Goal: Task Accomplishment & Management: Complete application form

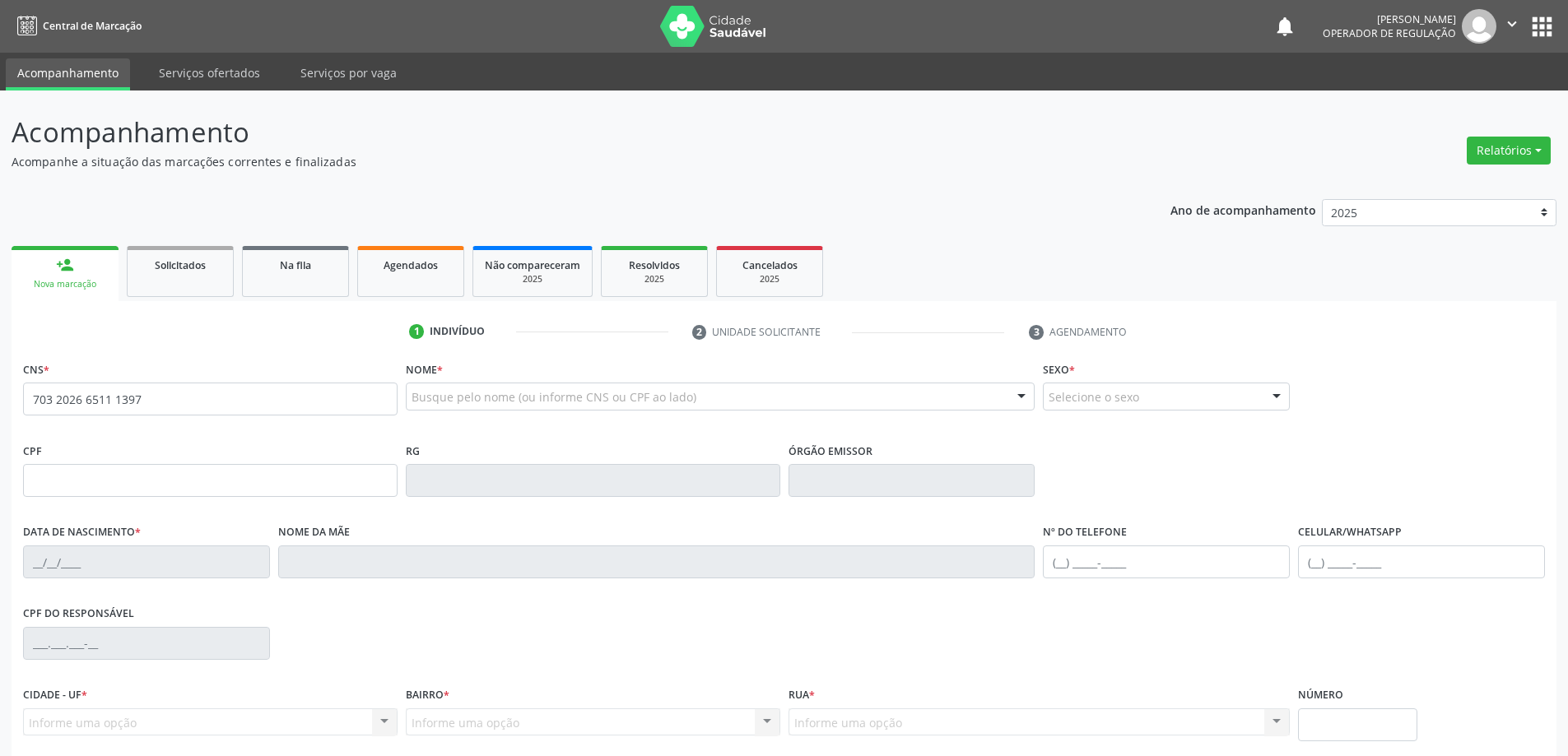
type input "703 2026 6511 1397"
type input "0864123965"
type input "[DATE]"
type input "[PHONE_NUMBER]"
type input "190"
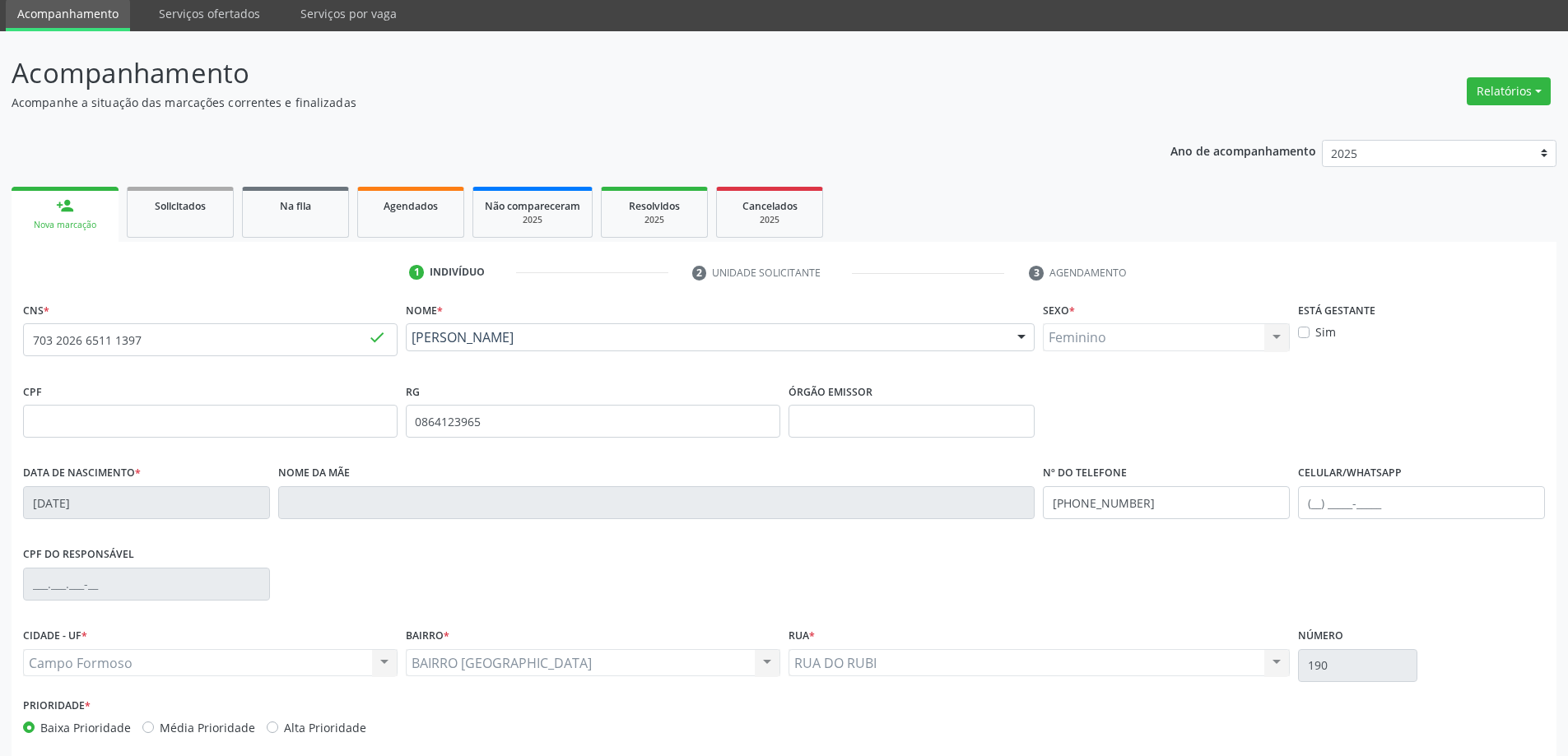
scroll to position [136, 0]
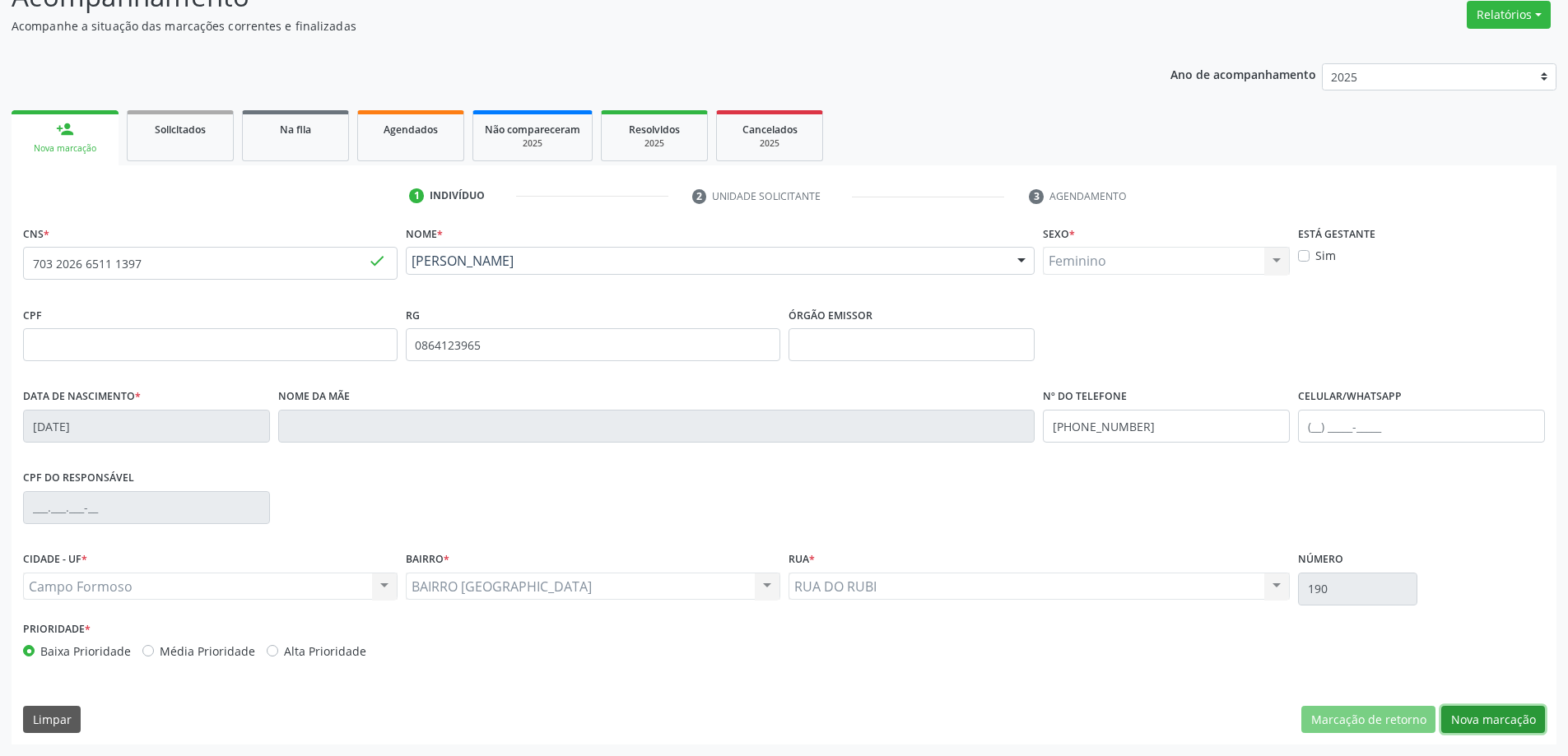
click at [1468, 721] on button "Nova marcação" at bounding box center [1492, 720] width 103 height 28
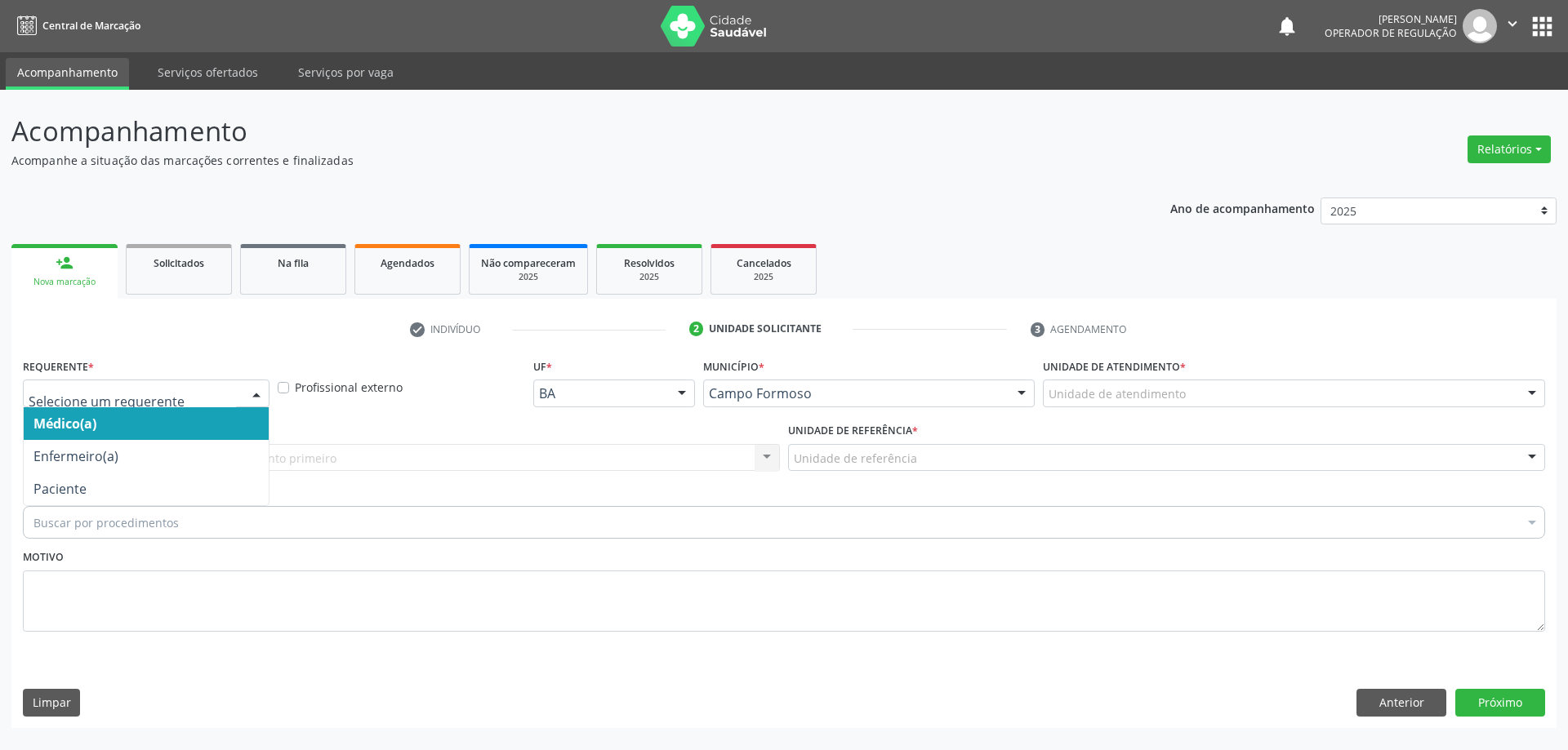
click at [250, 390] on div at bounding box center [256, 394] width 25 height 28
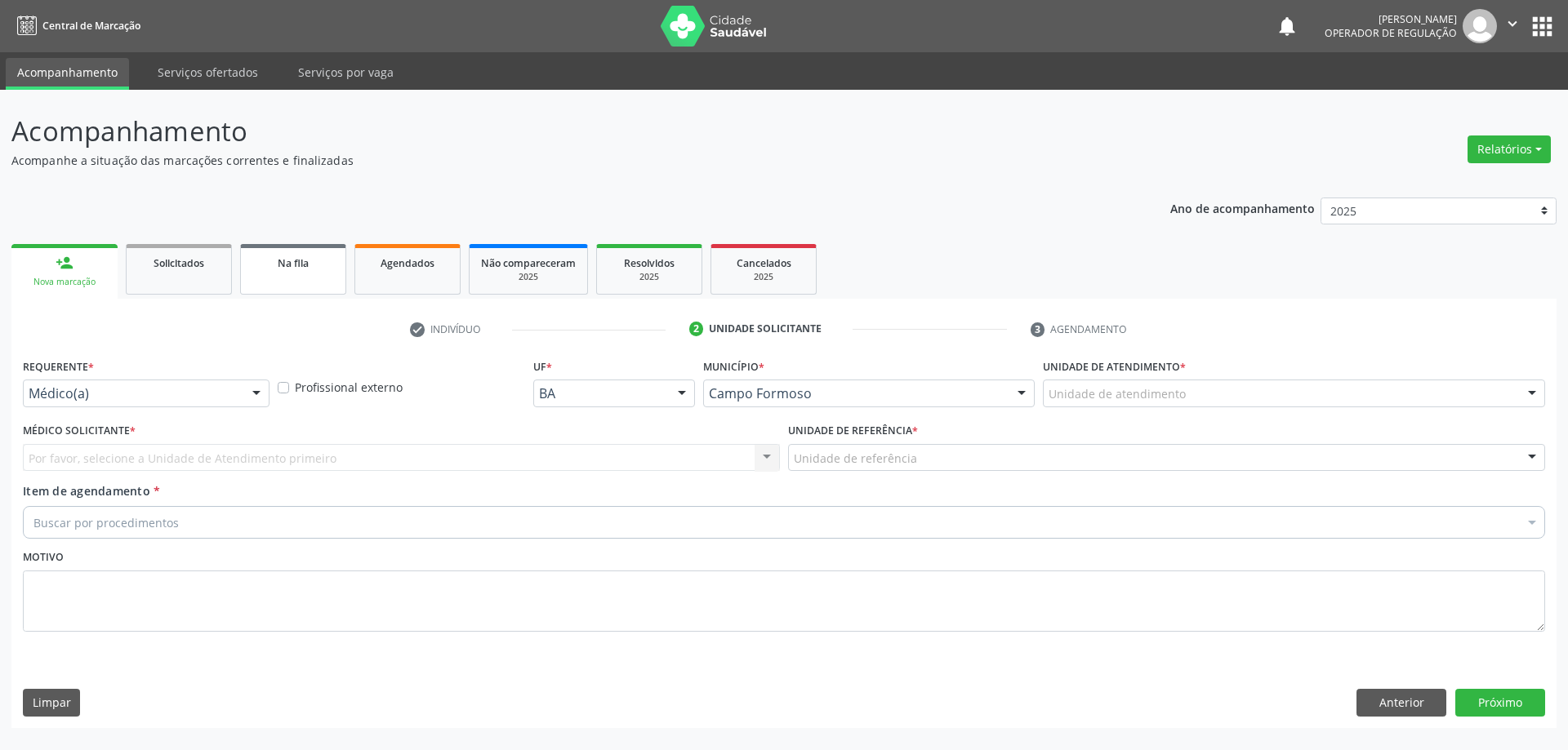
click at [275, 245] on link "Na fila" at bounding box center [293, 269] width 106 height 50
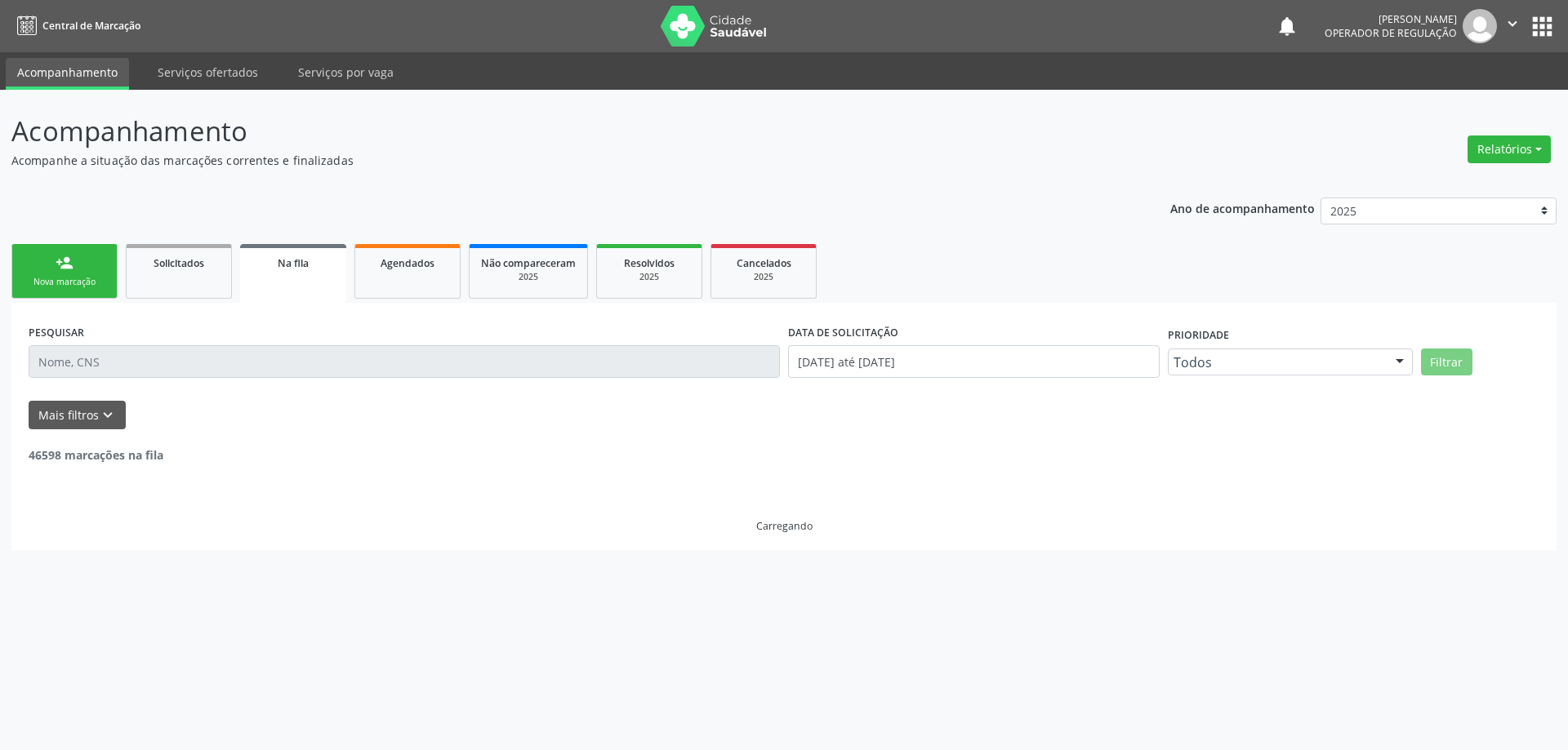
click at [167, 347] on input "text" at bounding box center [403, 362] width 751 height 33
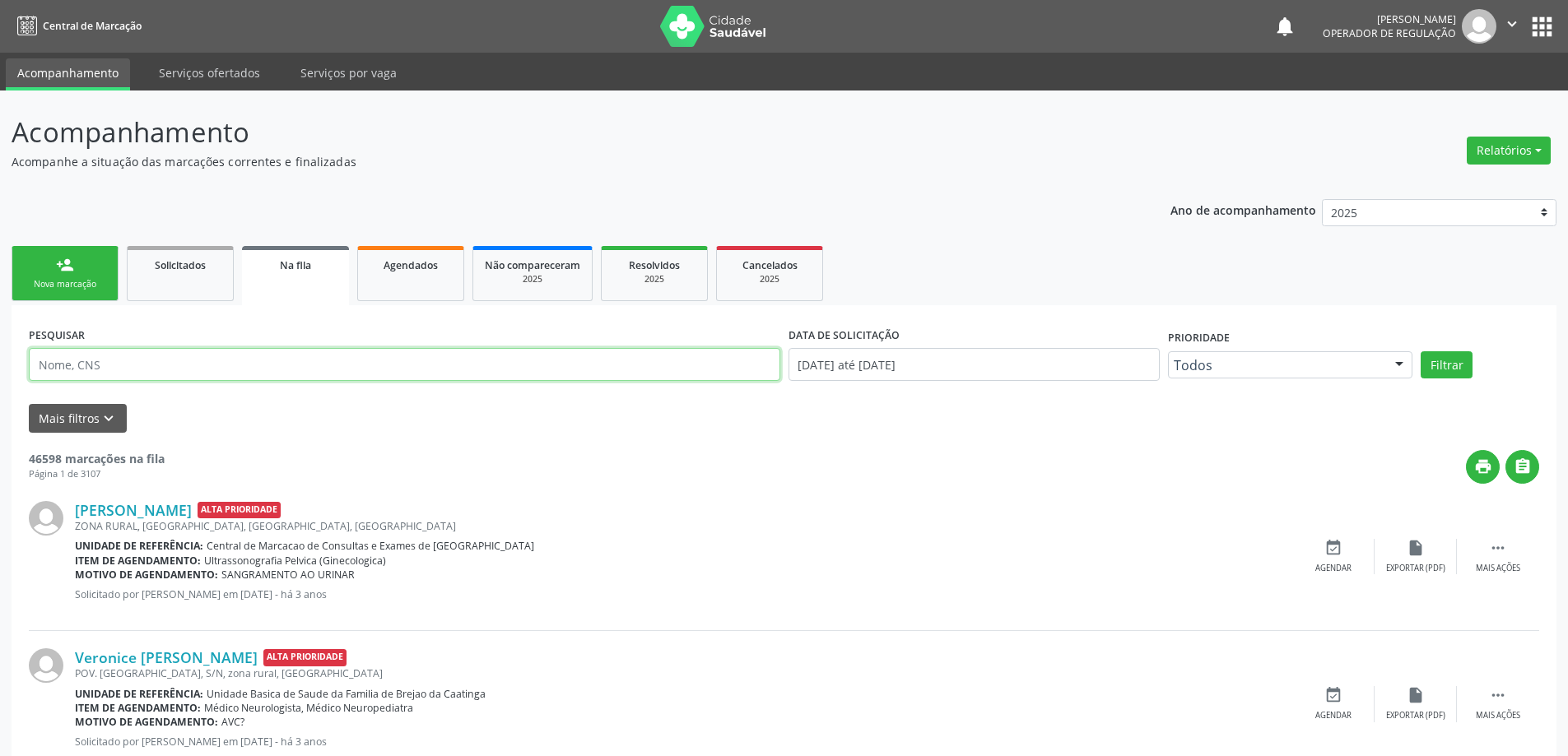
click at [169, 350] on input "text" at bounding box center [404, 365] width 751 height 33
type input "703202665111397"
click at [1432, 370] on button "Filtrar" at bounding box center [1446, 365] width 52 height 28
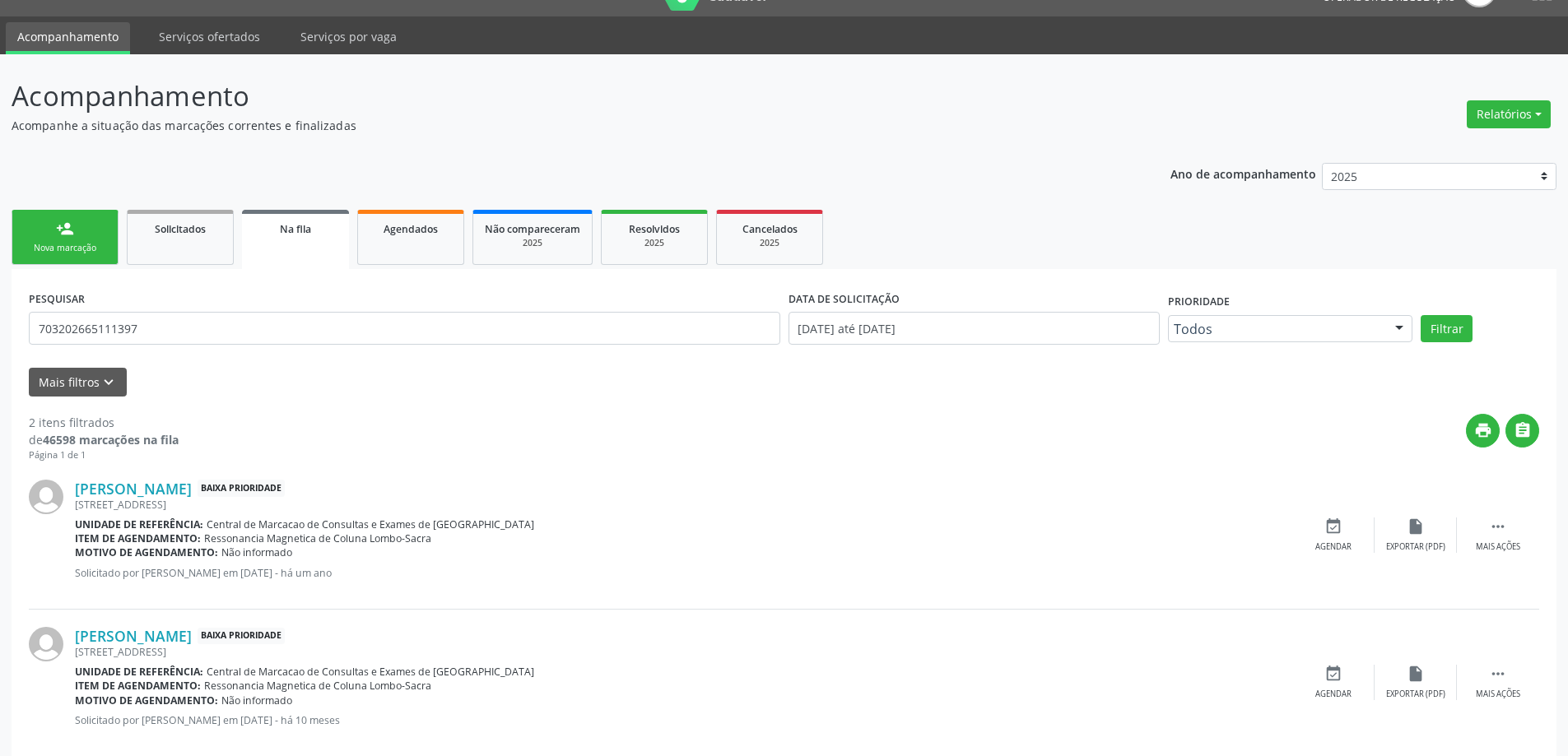
scroll to position [65, 0]
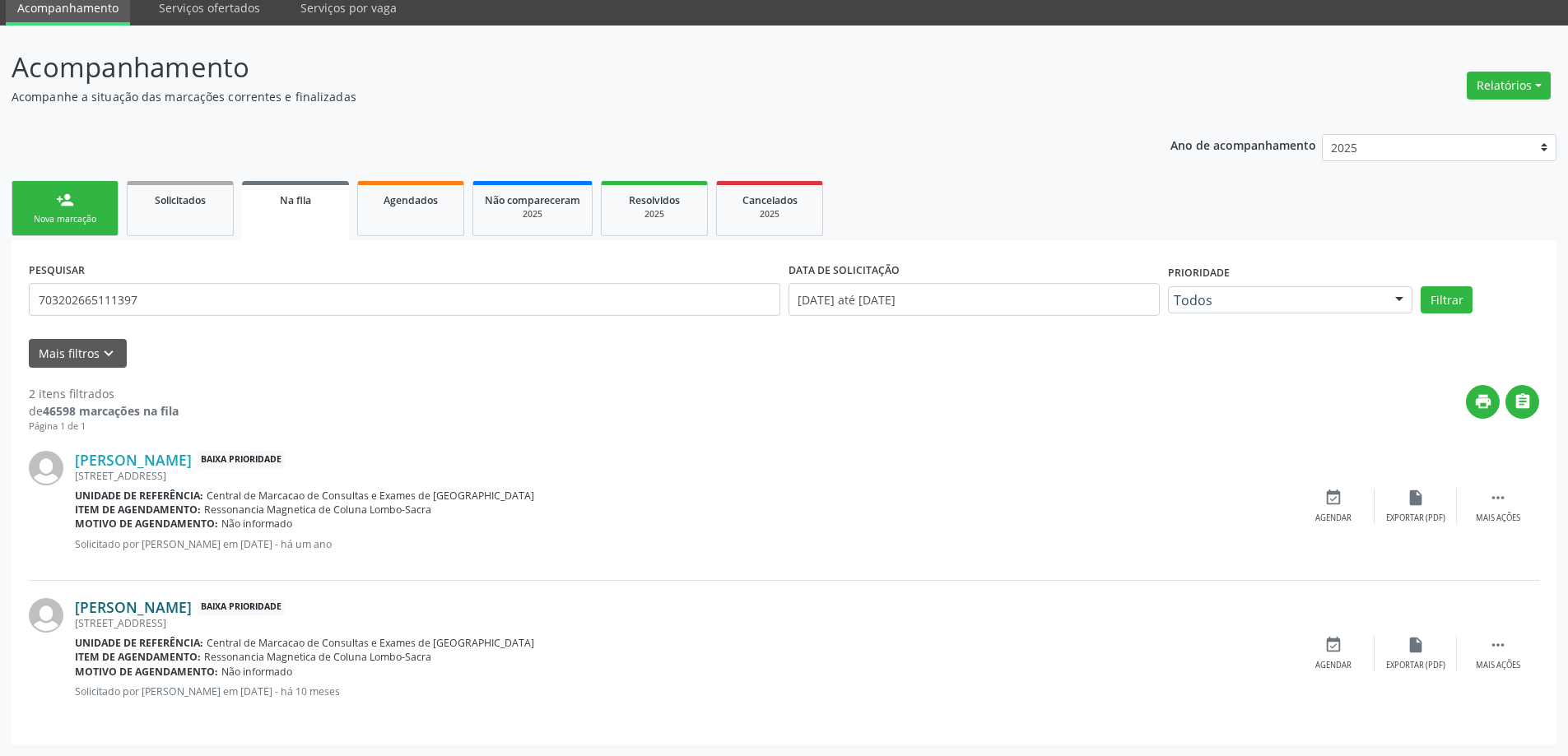
click at [177, 611] on link "[PERSON_NAME]" at bounding box center [133, 607] width 116 height 18
click at [177, 609] on link "[PERSON_NAME]" at bounding box center [133, 607] width 116 height 18
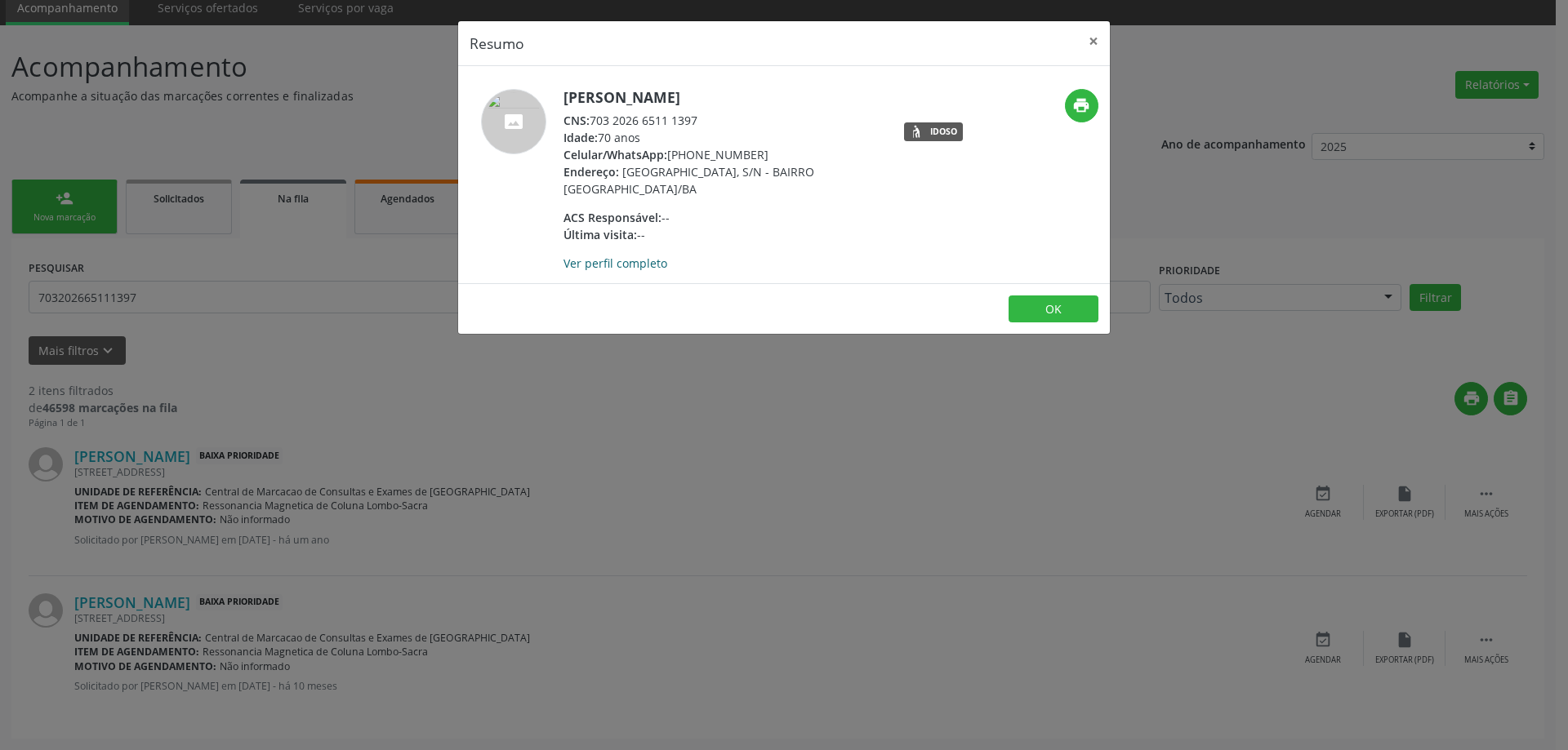
click at [581, 259] on link "Ver perfil completo" at bounding box center [615, 263] width 104 height 16
click at [1027, 310] on button "OK" at bounding box center [1054, 309] width 90 height 28
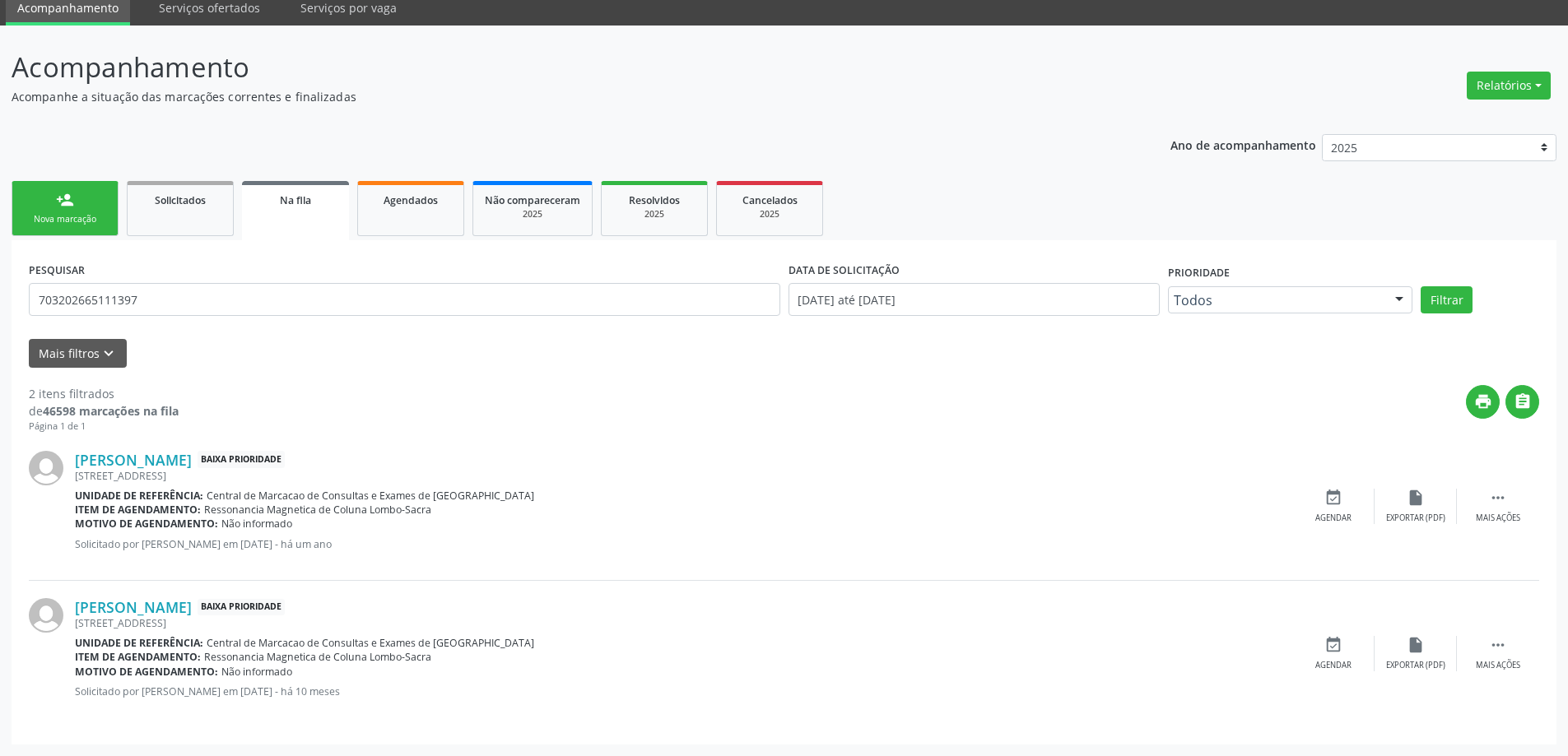
click at [76, 198] on link "person_add Nova marcação" at bounding box center [65, 209] width 107 height 55
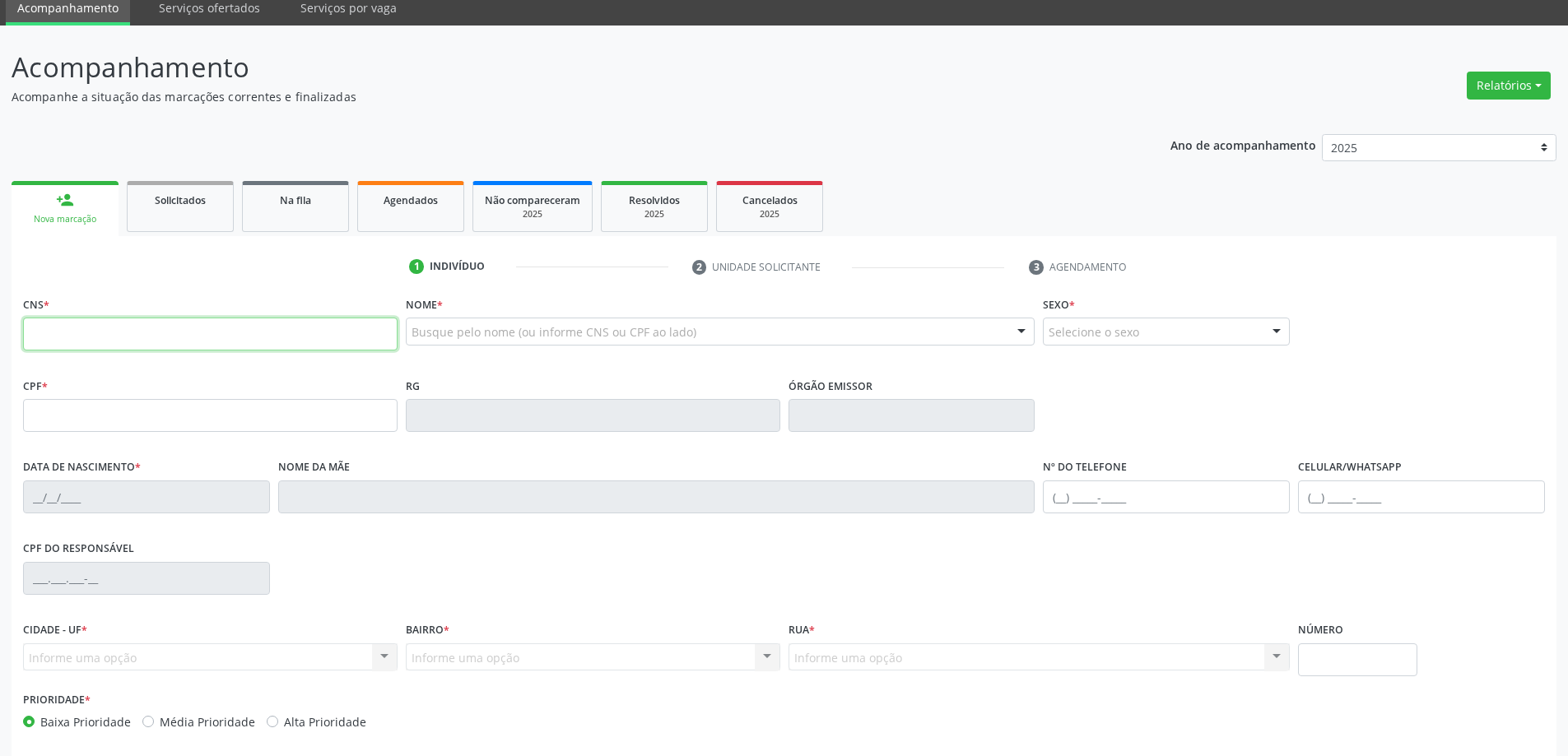
click at [124, 335] on input "text" at bounding box center [210, 335] width 374 height 33
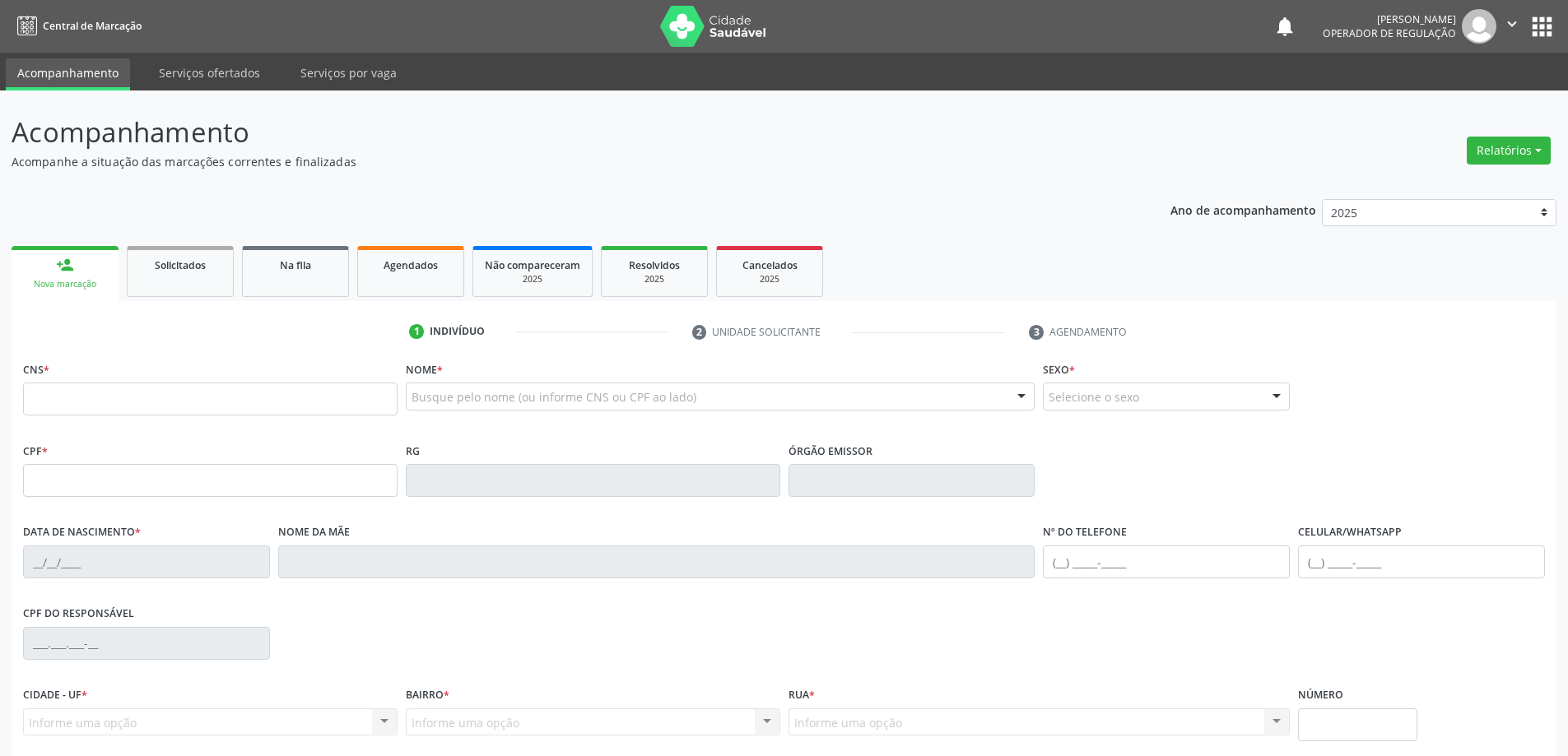
click at [63, 418] on fieldset "CNS *" at bounding box center [210, 393] width 374 height 70
click at [69, 404] on input "text" at bounding box center [210, 399] width 374 height 33
type input "703 2026 6511 1397"
type input "0864123965"
type input "[DATE]"
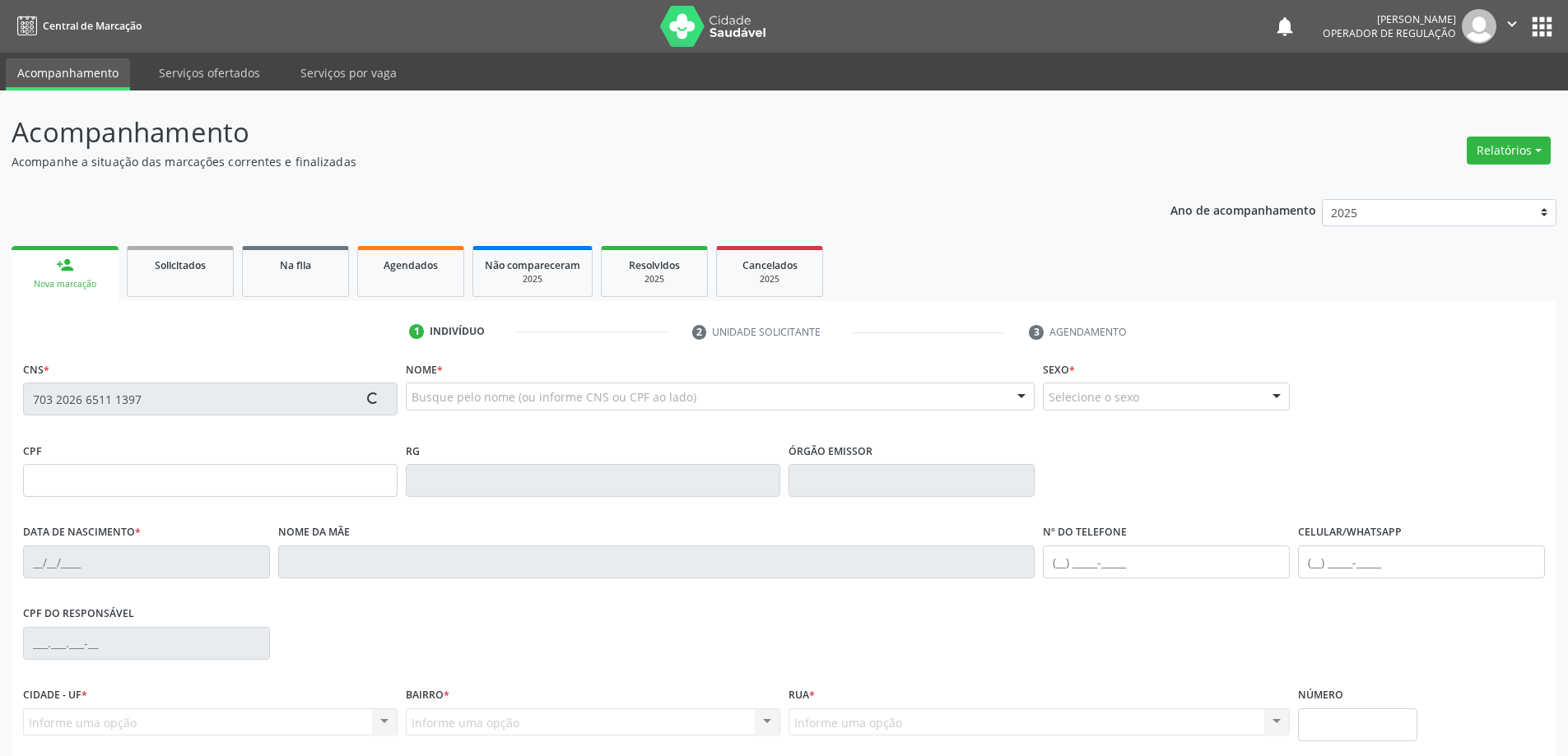
type input "[PHONE_NUMBER]"
type input "190"
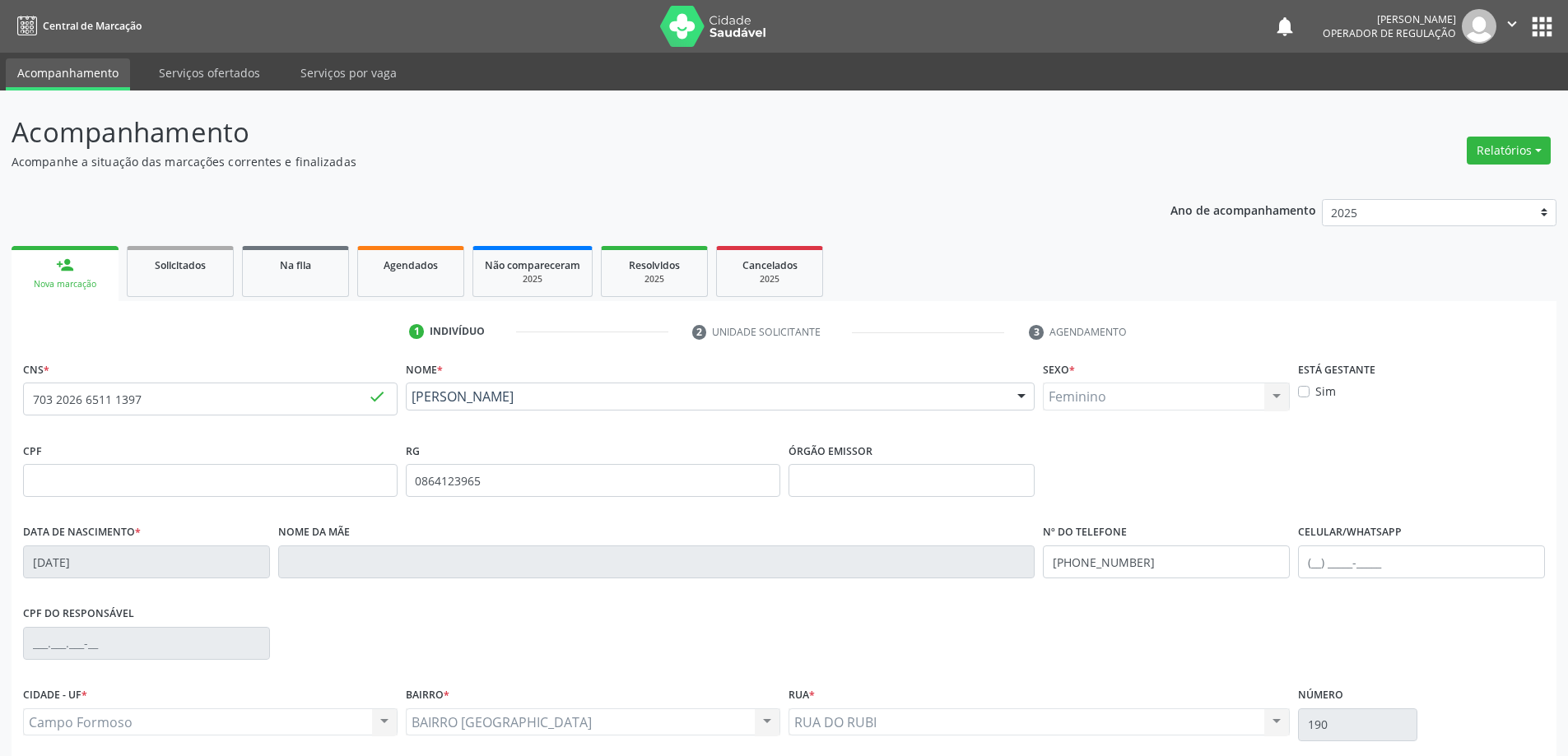
click at [1502, 26] on icon "" at bounding box center [1512, 24] width 18 height 18
click at [1438, 94] on link "Sair" at bounding box center [1469, 100] width 114 height 23
